Goal: Transaction & Acquisition: Obtain resource

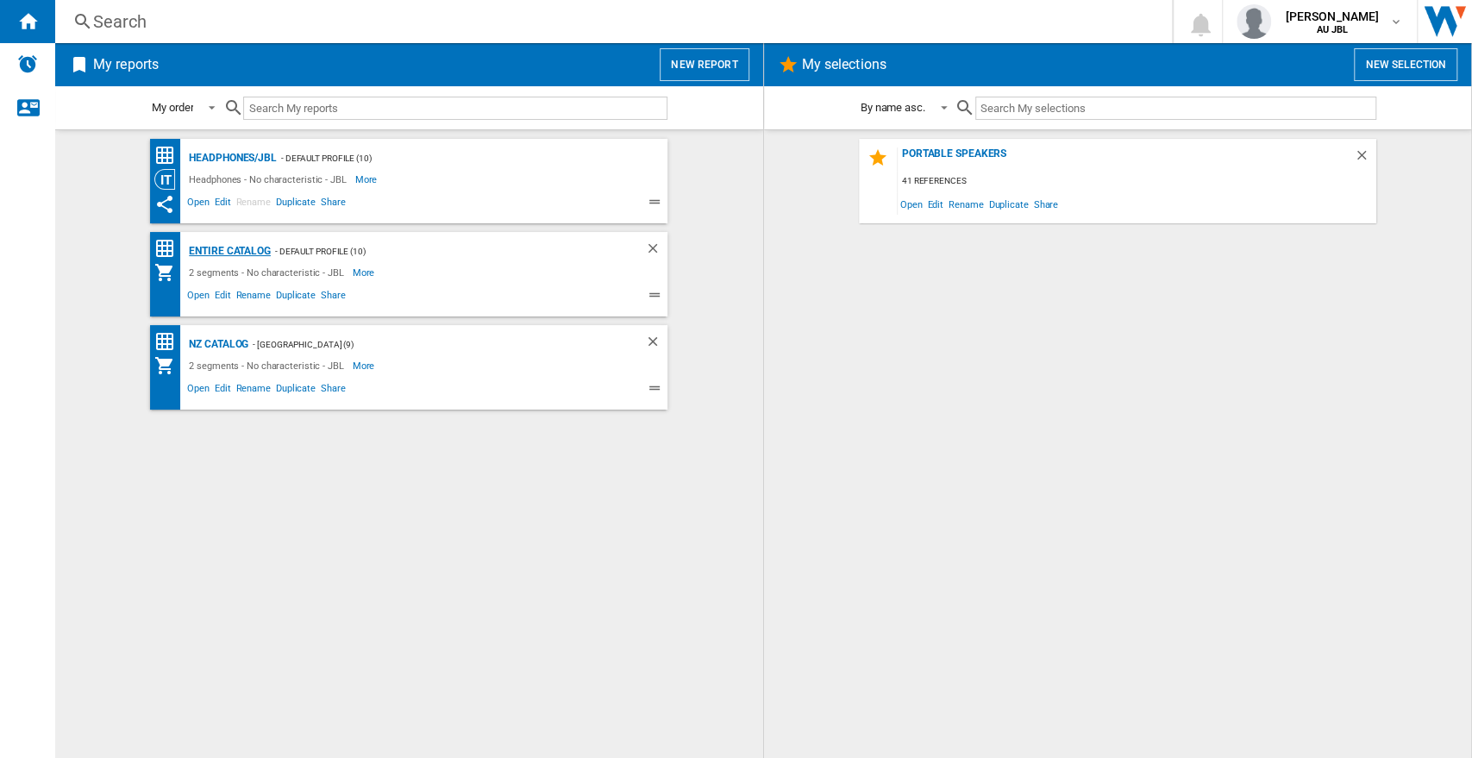
click at [228, 251] on div "Entire Catalog" at bounding box center [228, 252] width 86 height 22
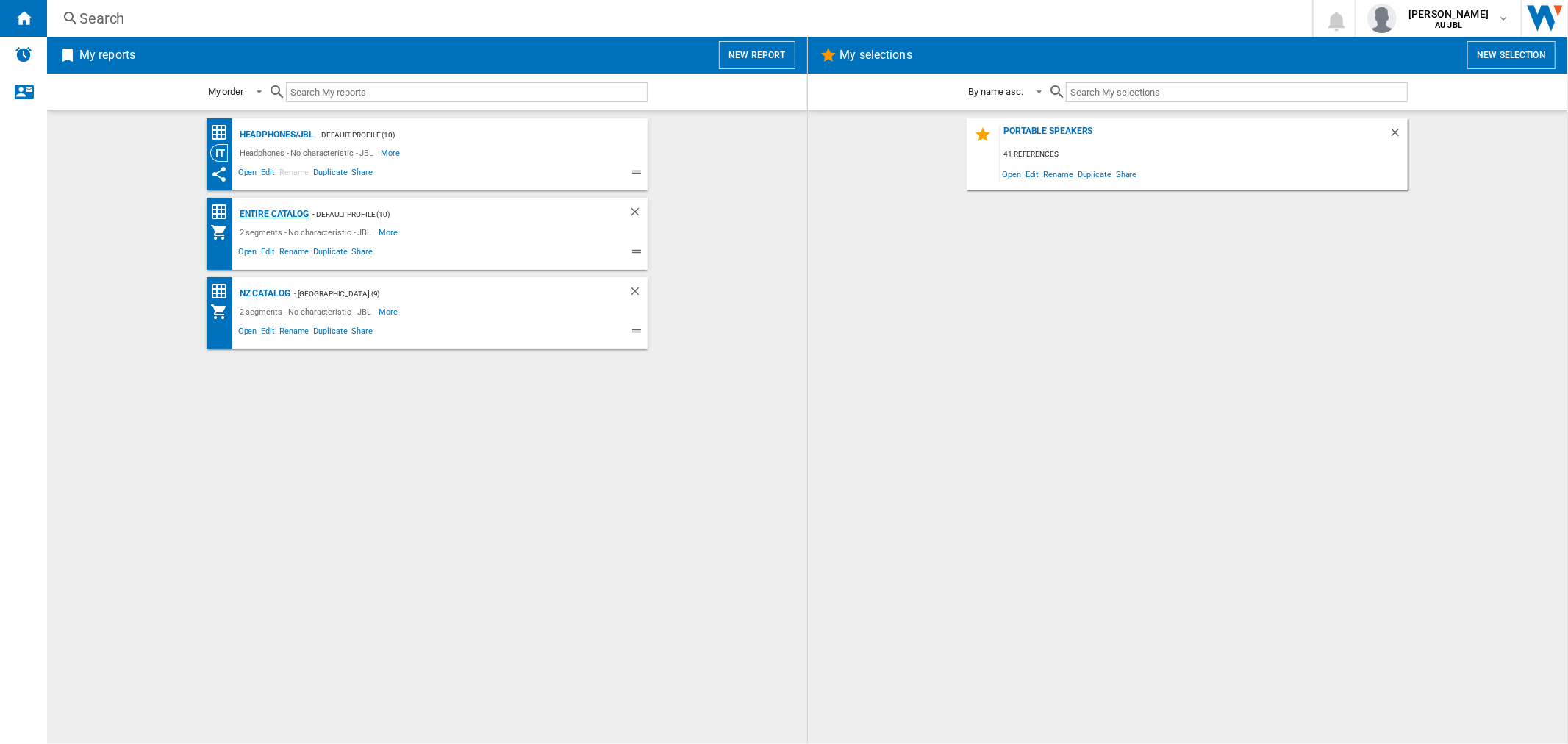
click at [277, 219] on div "Entire Catalog" at bounding box center [273, 215] width 73 height 19
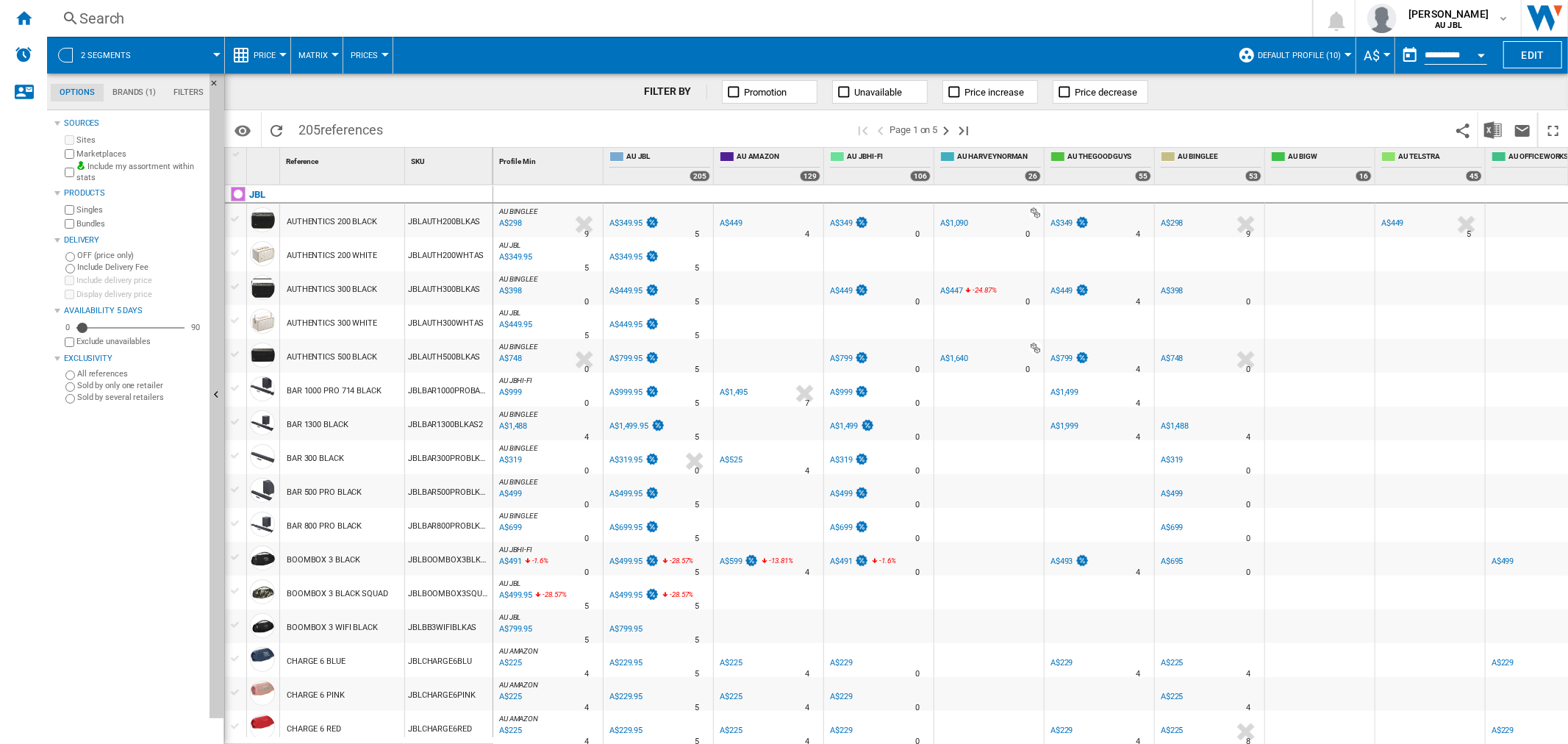
click at [1473, 59] on button "Open calendar" at bounding box center [1481, 53] width 26 height 26
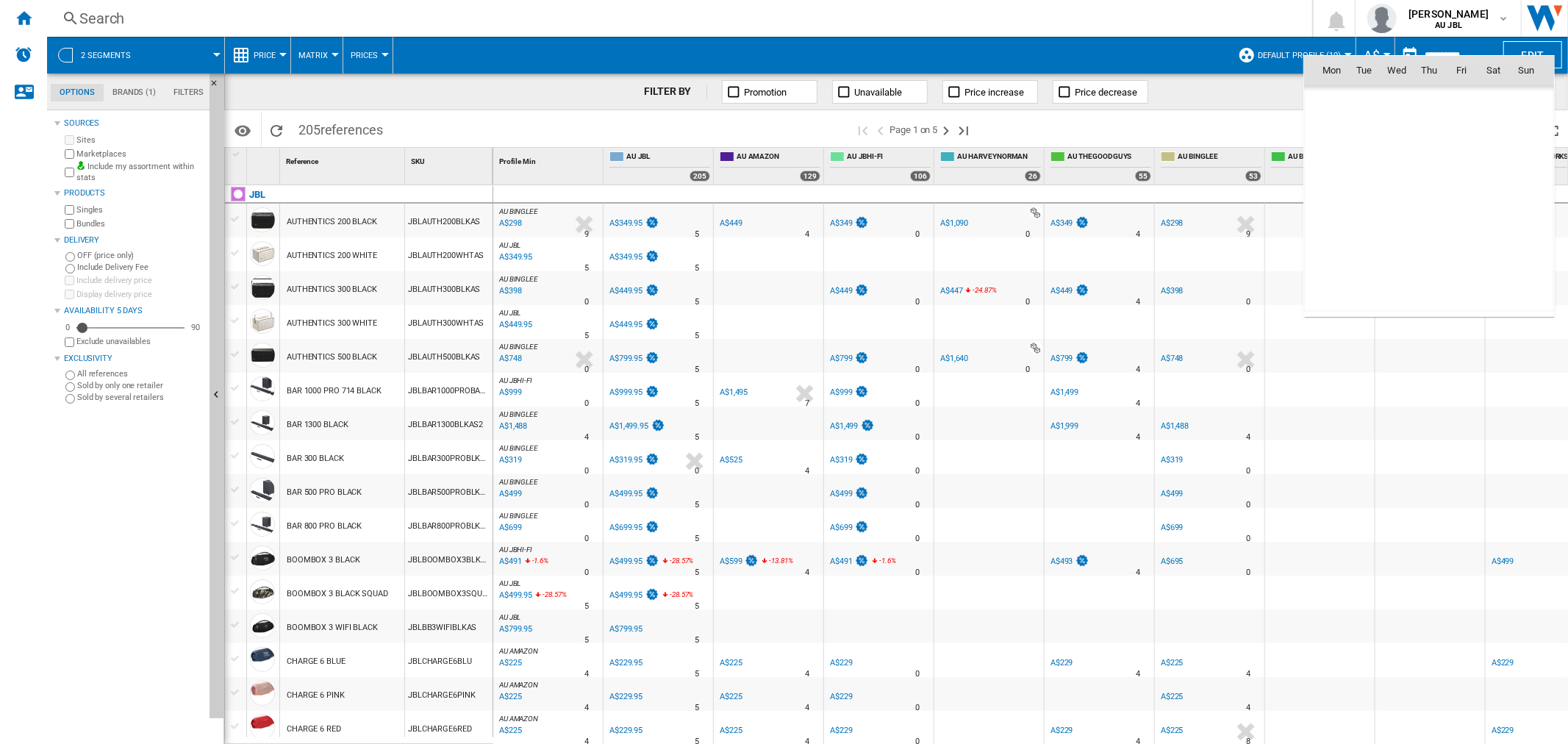
scroll to position [7010, 0]
click at [1258, 104] on div at bounding box center [784, 372] width 1568 height 744
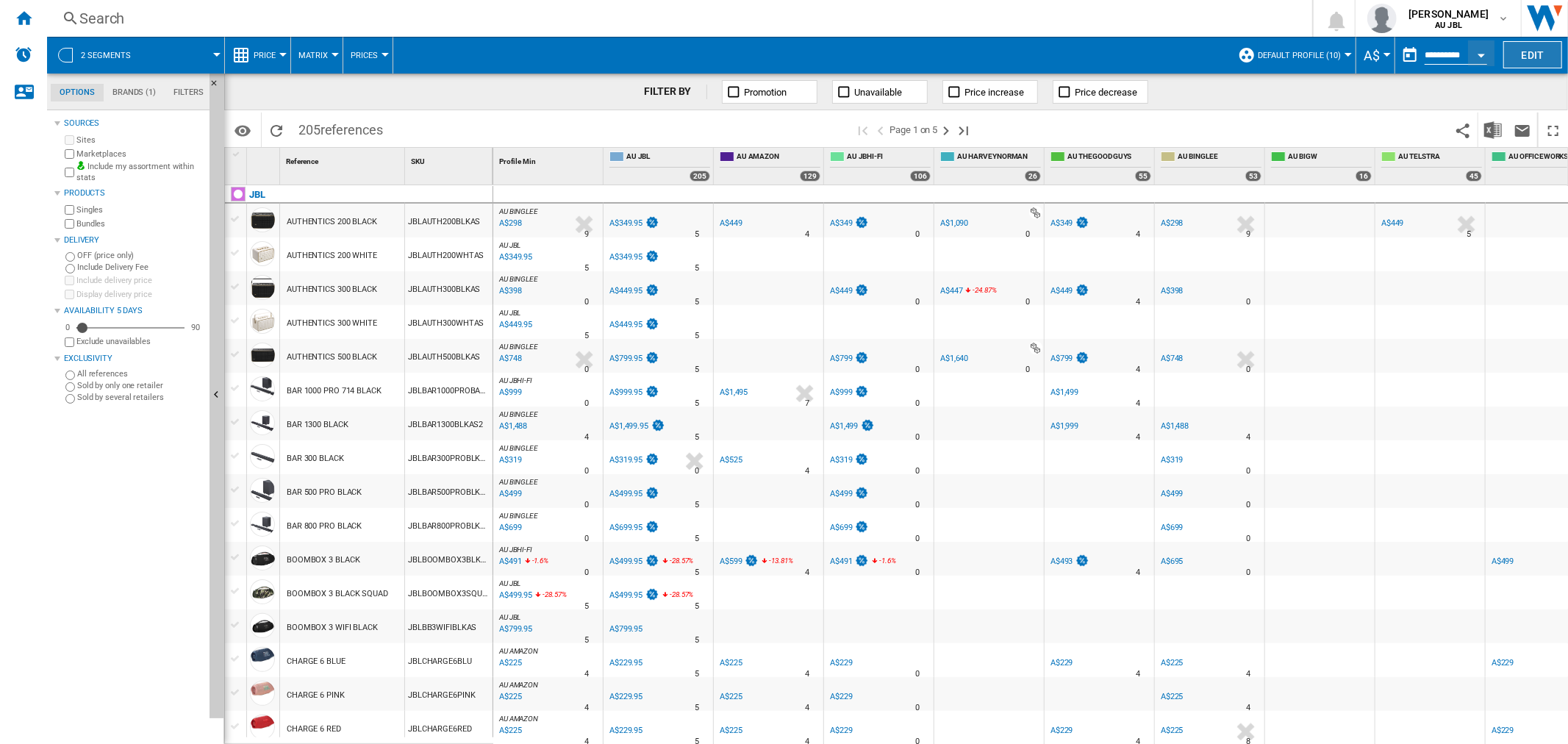
click at [1539, 59] on button "Edit" at bounding box center [1532, 55] width 59 height 27
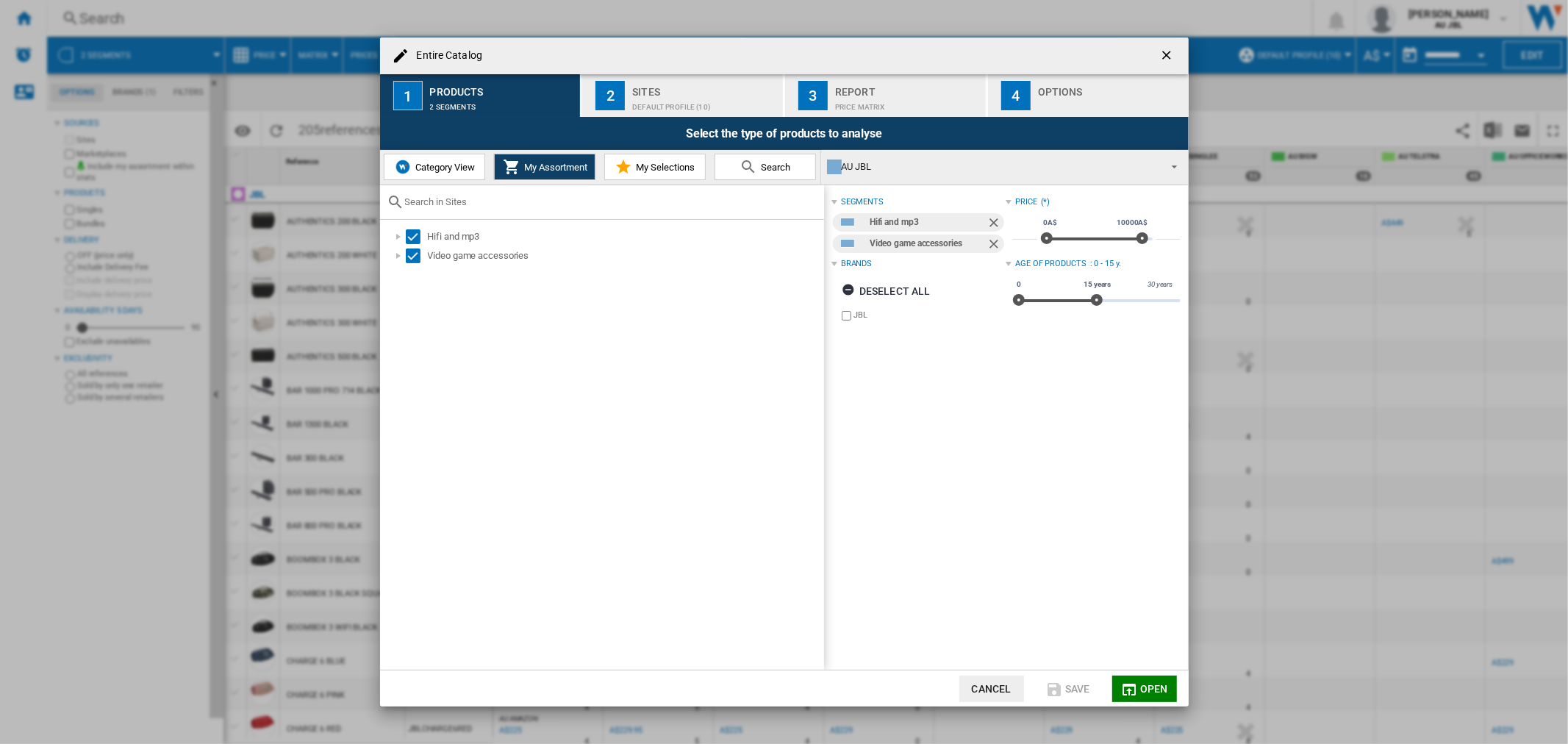
click at [1177, 51] on button "button" at bounding box center [1168, 55] width 29 height 29
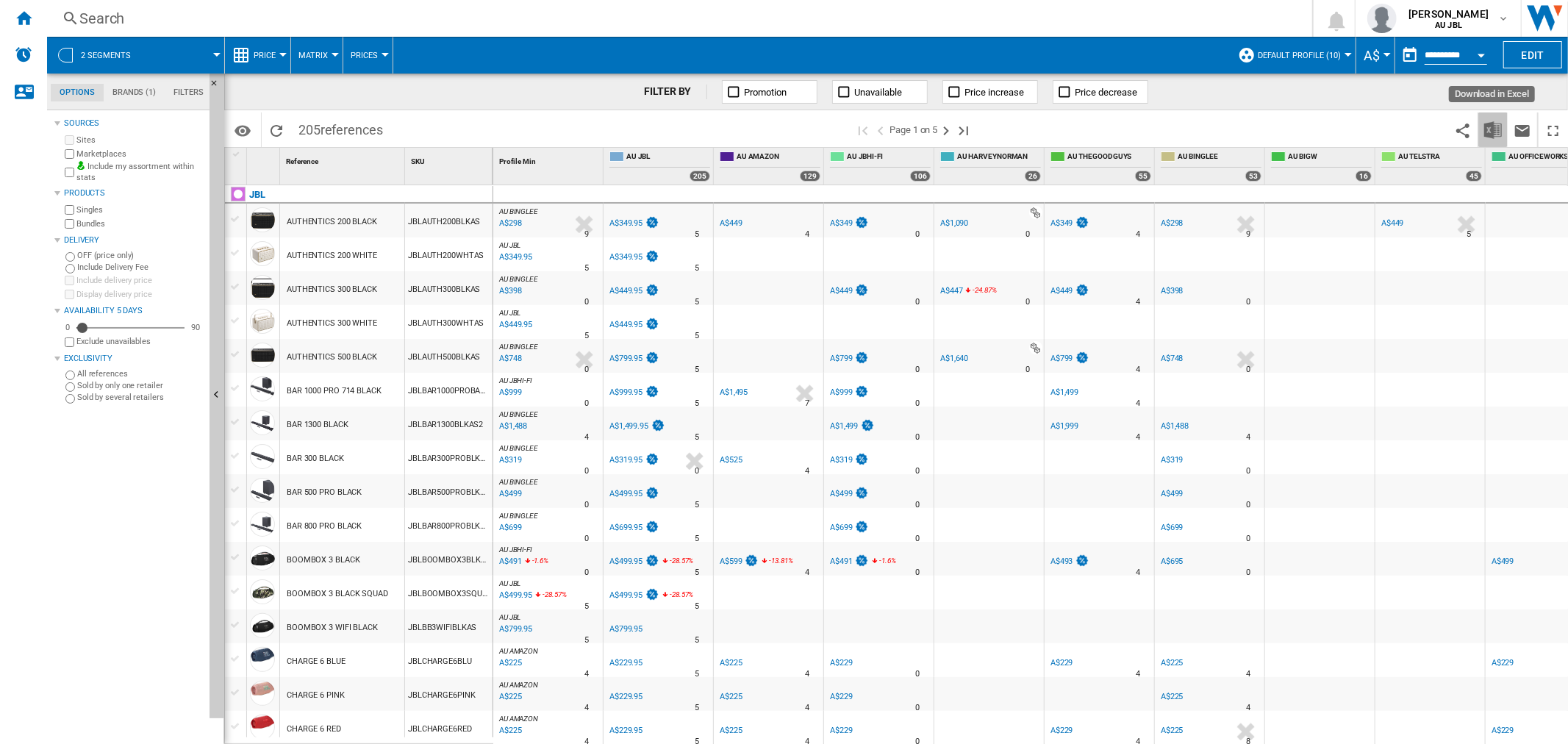
click at [1490, 129] on img "Download in Excel" at bounding box center [1493, 130] width 18 height 18
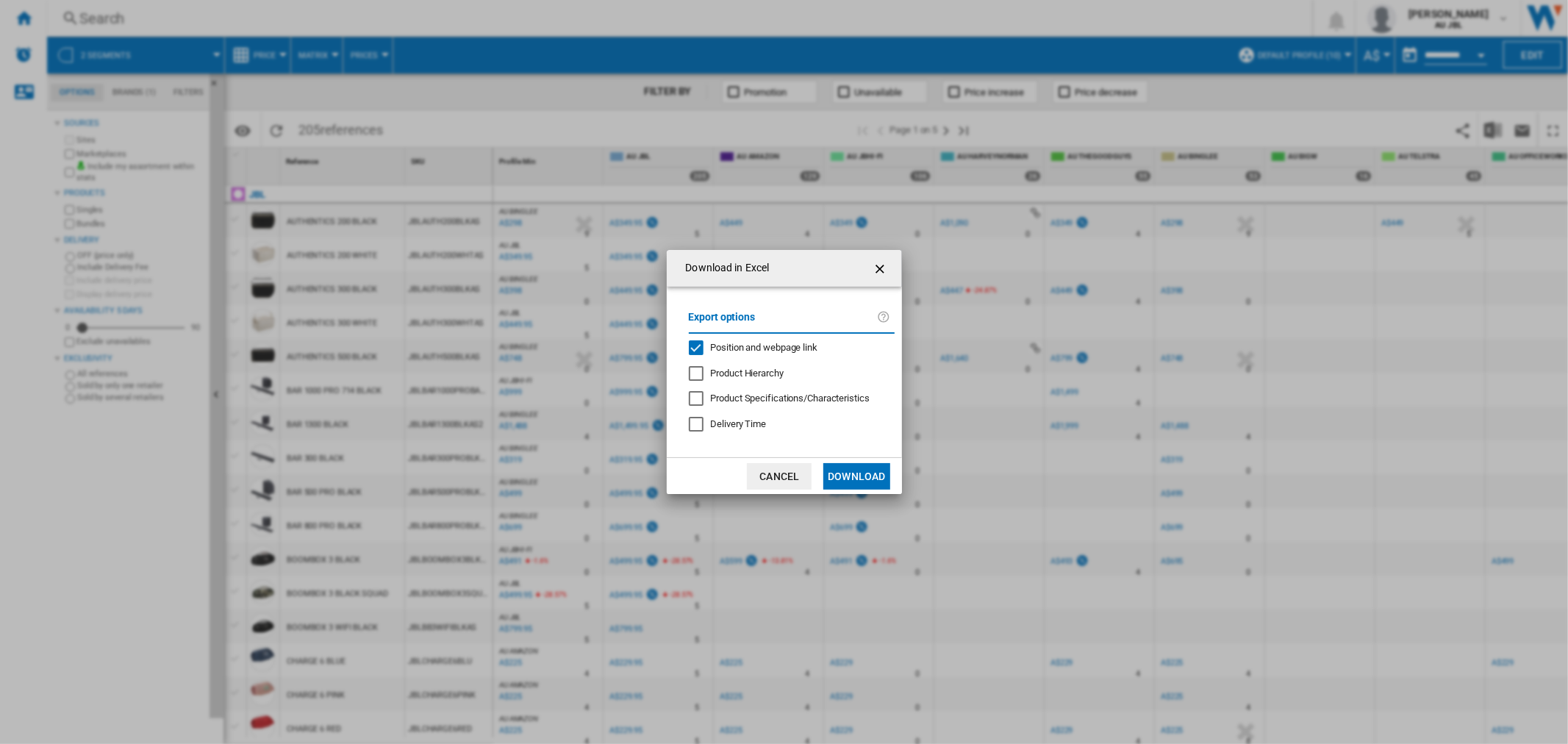
click at [812, 346] on span "Position and webpage link" at bounding box center [765, 347] width 107 height 11
click at [858, 470] on button "Download" at bounding box center [857, 476] width 67 height 26
